Goal: Transaction & Acquisition: Purchase product/service

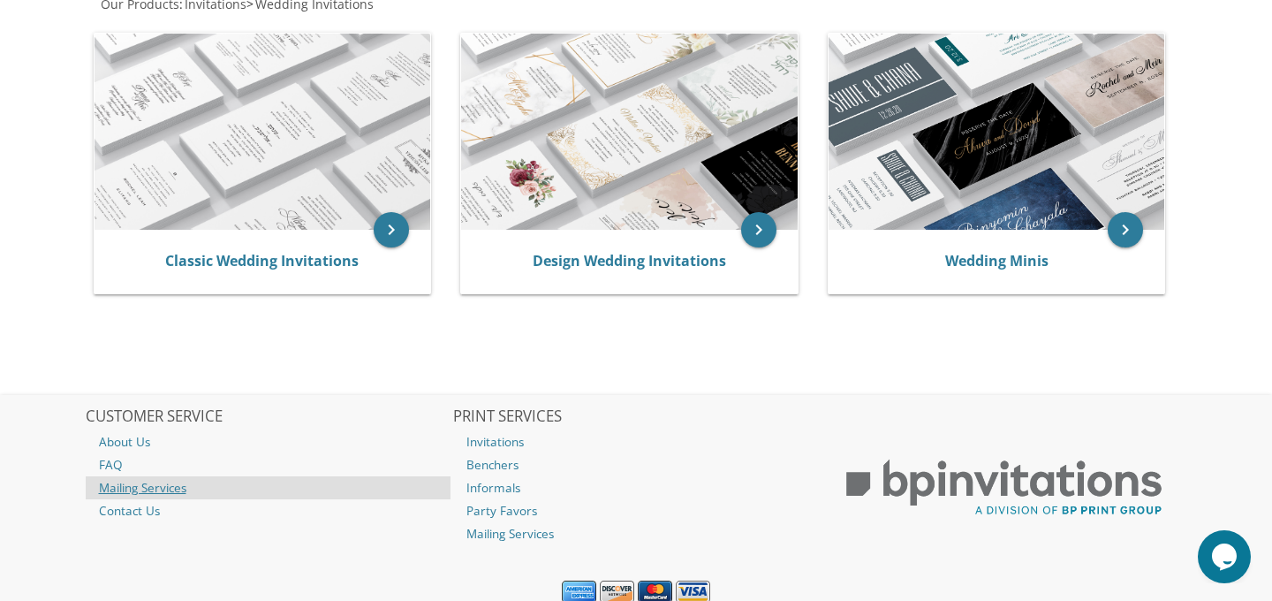
scroll to position [429, 0]
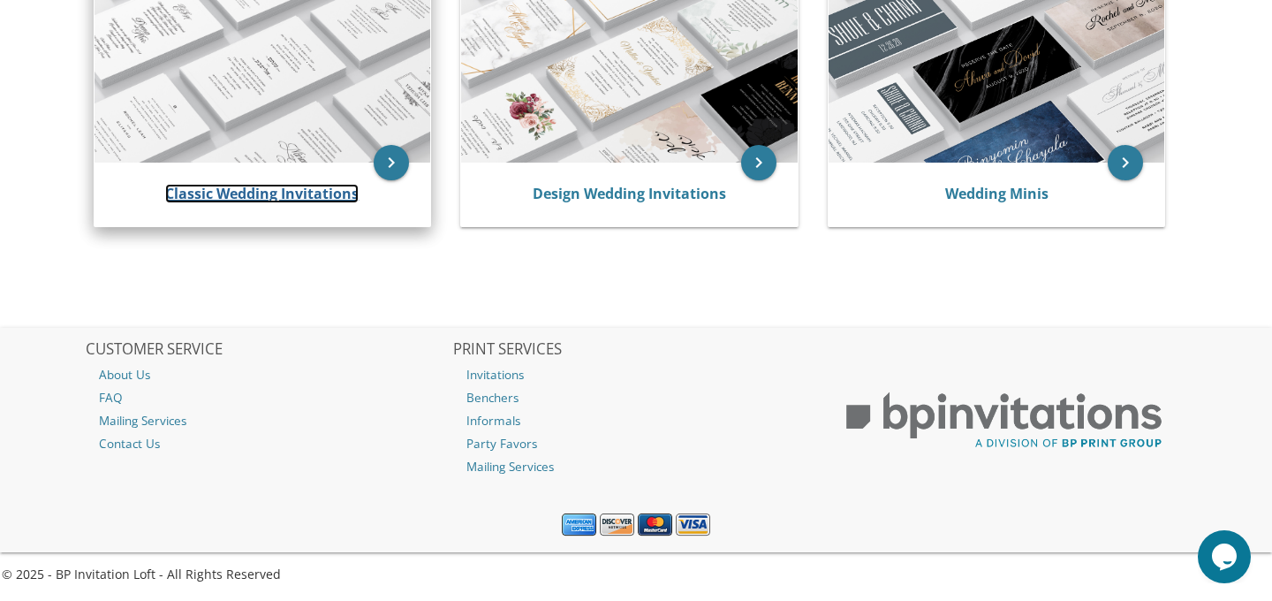
click at [292, 193] on link "Classic Wedding Invitations" at bounding box center [262, 193] width 194 height 19
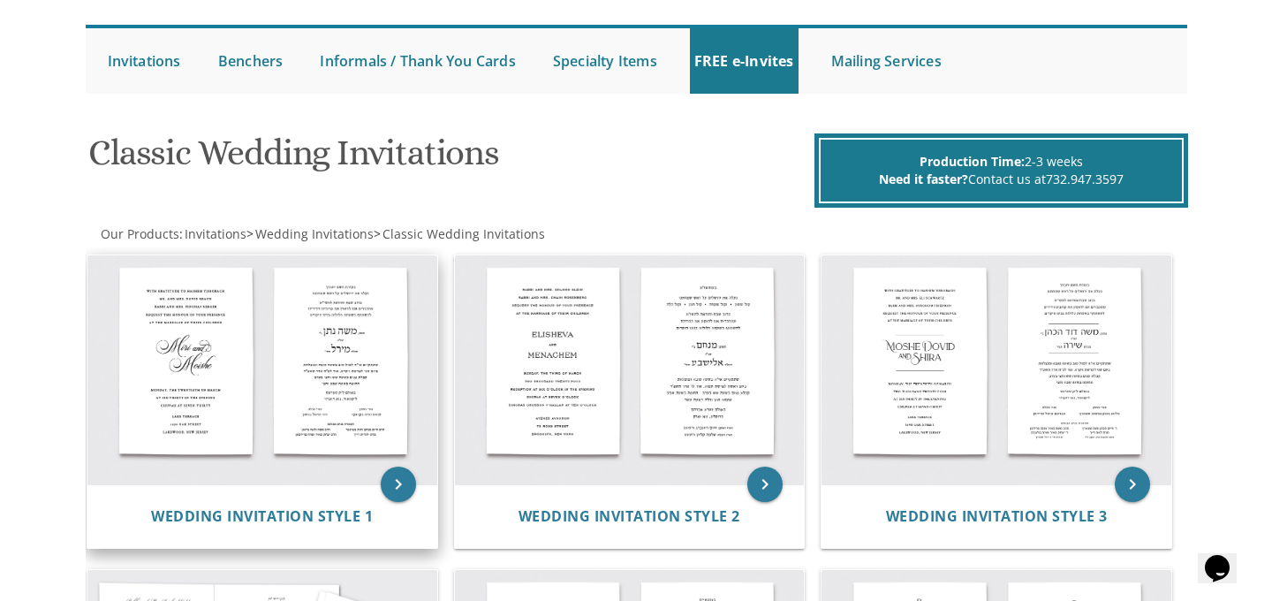
scroll to position [156, 0]
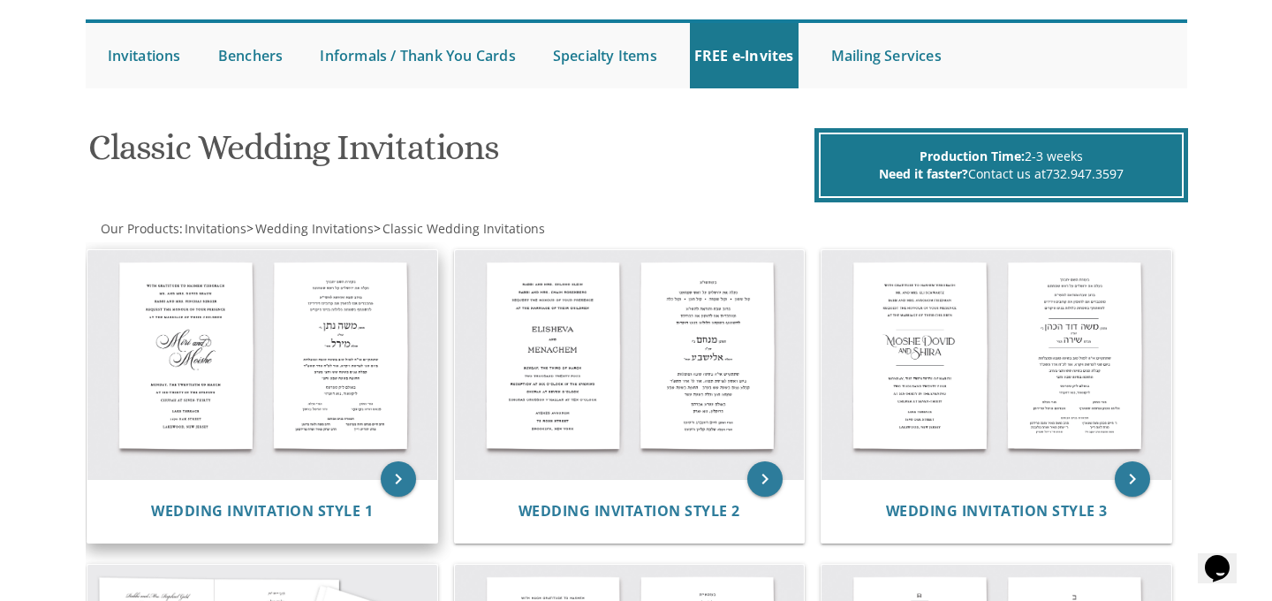
click at [163, 361] on img at bounding box center [262, 365] width 350 height 230
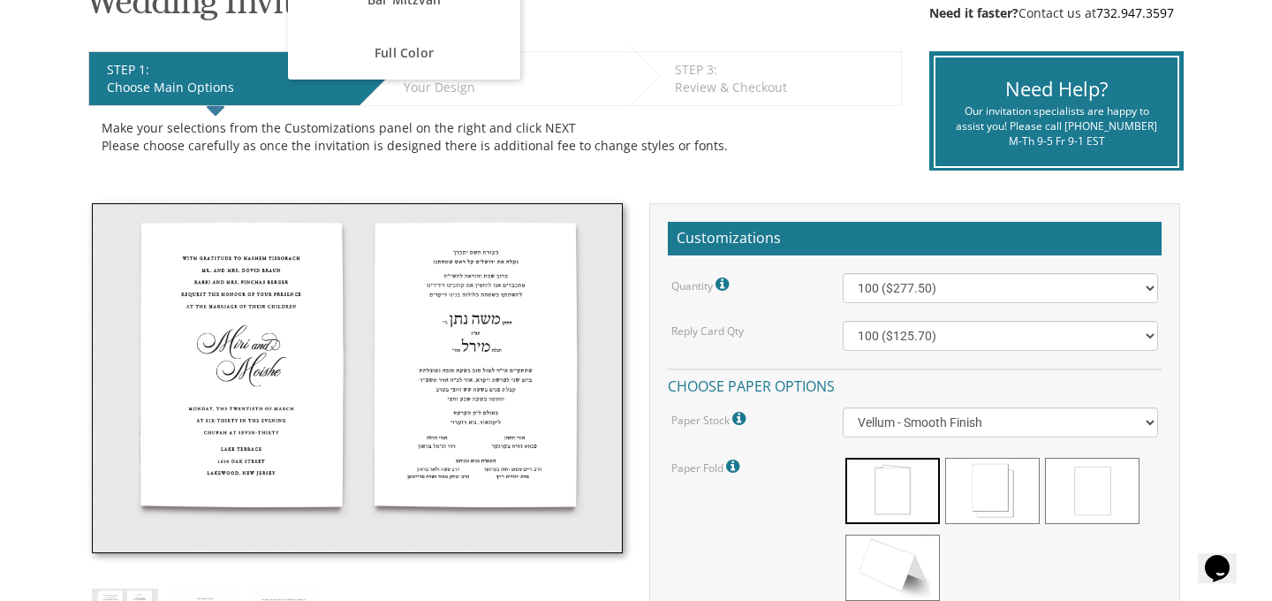
scroll to position [502, 0]
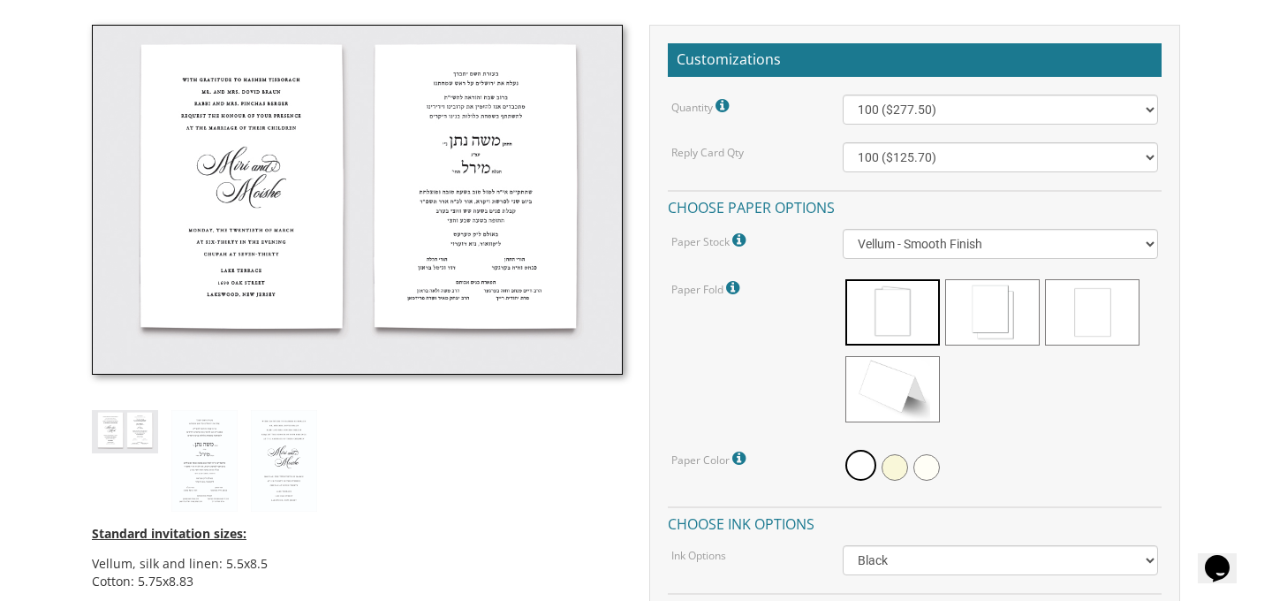
click at [273, 164] on img at bounding box center [357, 200] width 531 height 350
click at [196, 451] on img at bounding box center [204, 461] width 66 height 102
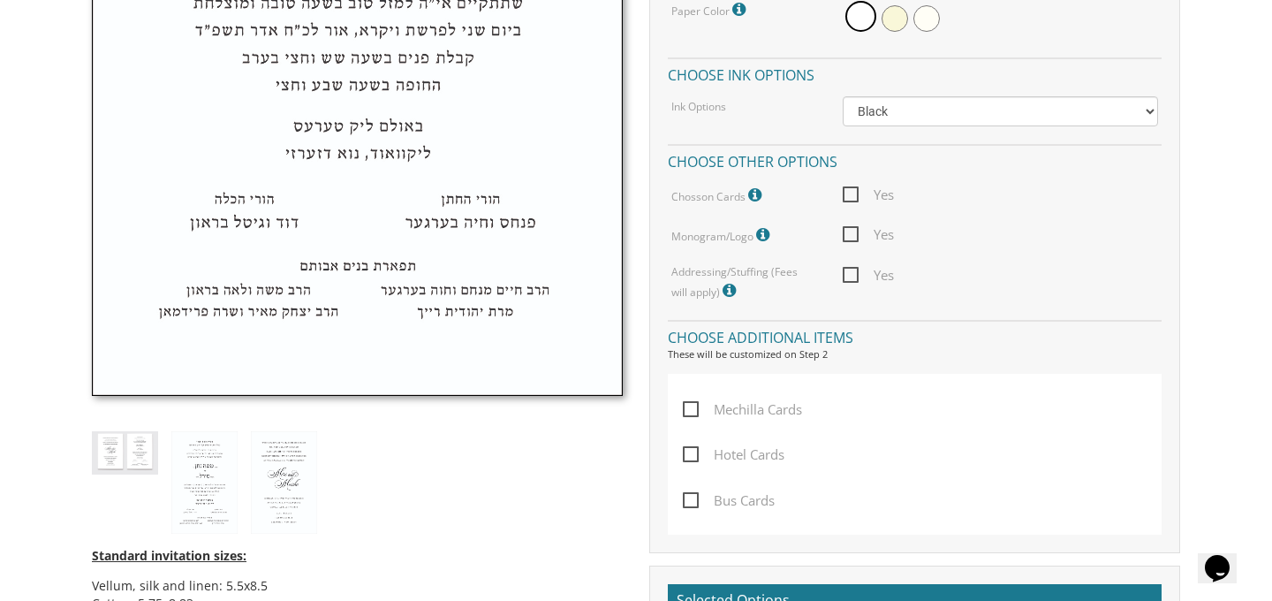
scroll to position [983, 0]
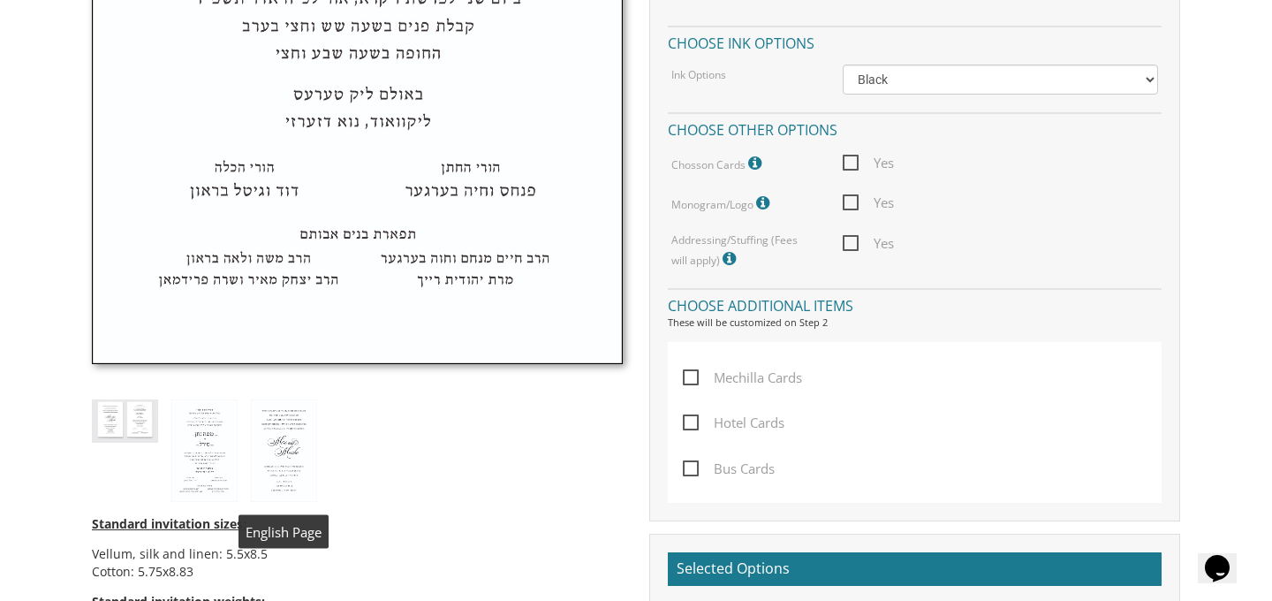
click at [263, 451] on img at bounding box center [284, 450] width 66 height 102
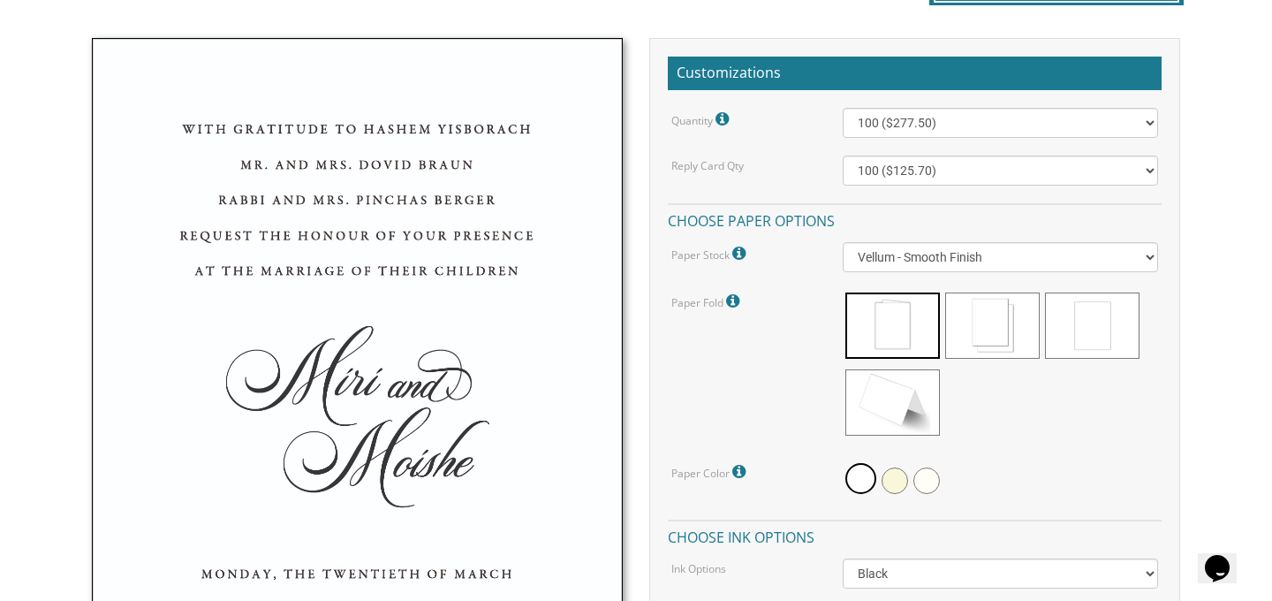
scroll to position [488, 0]
